Goal: Information Seeking & Learning: Learn about a topic

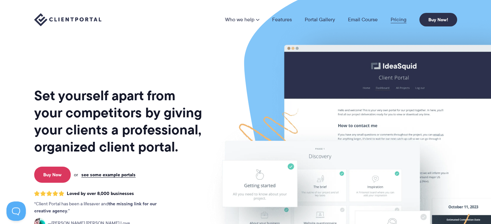
click at [397, 17] on link "Pricing" at bounding box center [399, 19] width 16 height 5
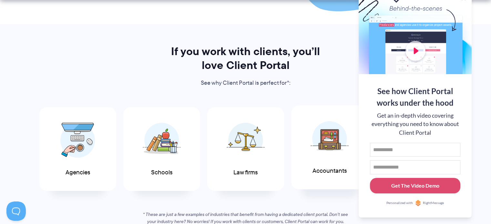
scroll to position [420, 0]
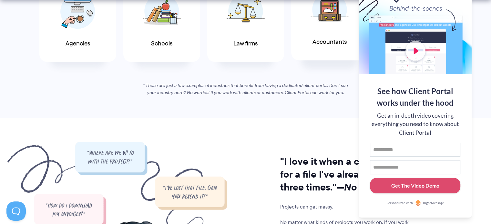
click at [329, 29] on span at bounding box center [329, 9] width 39 height 45
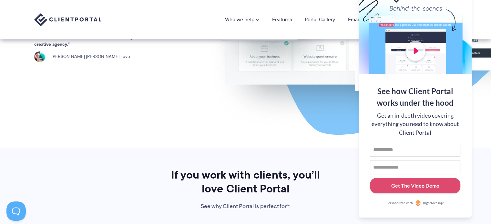
scroll to position [65, 0]
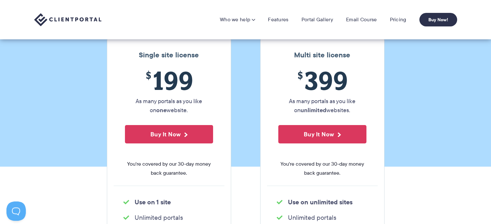
scroll to position [65, 0]
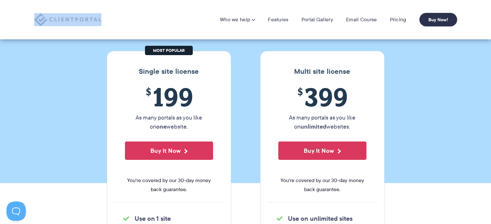
drag, startPoint x: 105, startPoint y: 18, endPoint x: 65, endPoint y: 20, distance: 40.1
click at [65, 20] on div "Who we help Who we help View pricing Agencies See how Client Portal can help gi…" at bounding box center [245, 20] width 423 height 14
click at [247, 55] on section "Our Super Simple Pricing Pricing shouldn't be complicated. Straightforward plan…" at bounding box center [245, 59] width 491 height 248
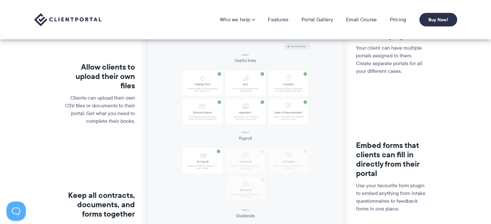
scroll to position [161, 0]
